Goal: Task Accomplishment & Management: Manage account settings

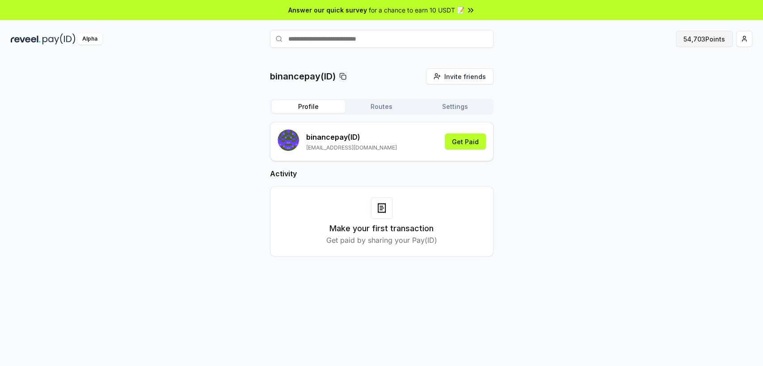
click at [688, 38] on button "54,703 Points" at bounding box center [703, 39] width 57 height 16
